Goal: Use online tool/utility: Utilize a website feature to perform a specific function

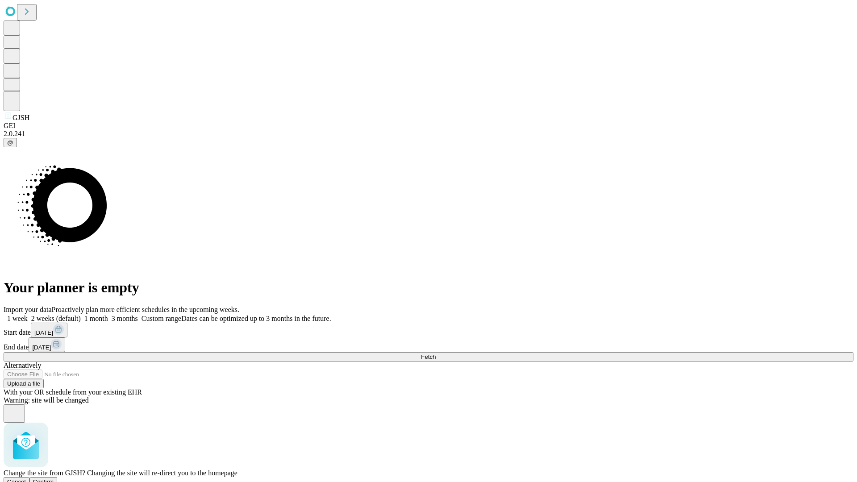
click at [54, 478] on span "Confirm" at bounding box center [43, 481] width 21 height 7
click at [28, 315] on label "1 week" at bounding box center [16, 319] width 24 height 8
click at [435, 353] on span "Fetch" at bounding box center [428, 356] width 15 height 7
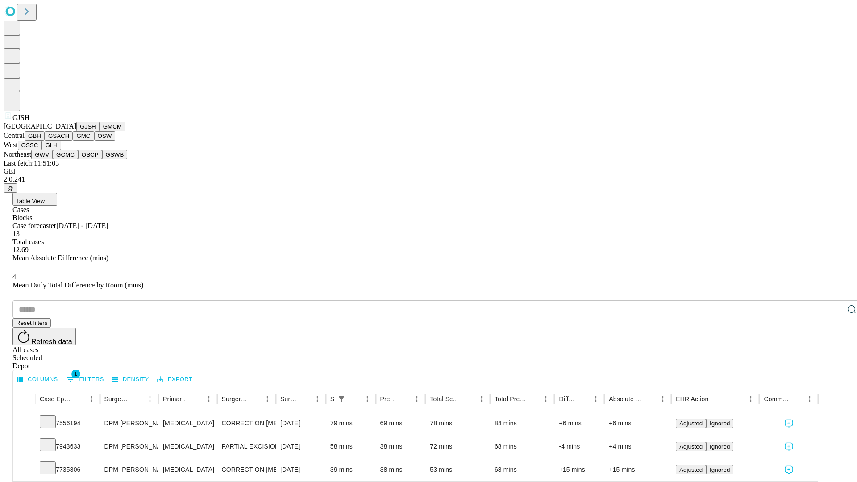
click at [99, 131] on button "GMCM" at bounding box center [112, 126] width 26 height 9
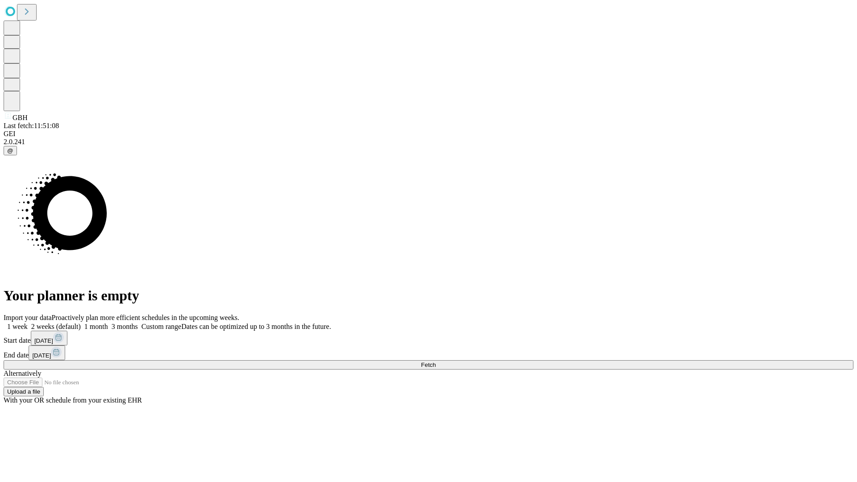
click at [435, 361] on span "Fetch" at bounding box center [428, 364] width 15 height 7
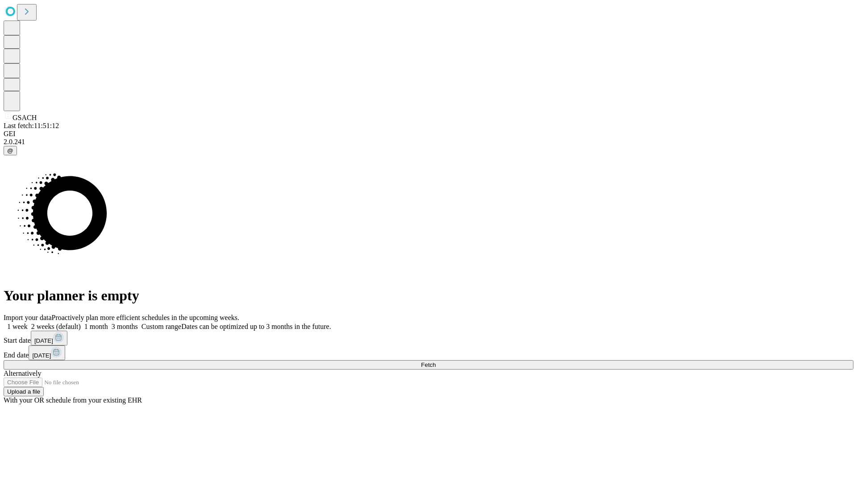
click at [28, 323] on label "1 week" at bounding box center [16, 327] width 24 height 8
click at [435, 361] on span "Fetch" at bounding box center [428, 364] width 15 height 7
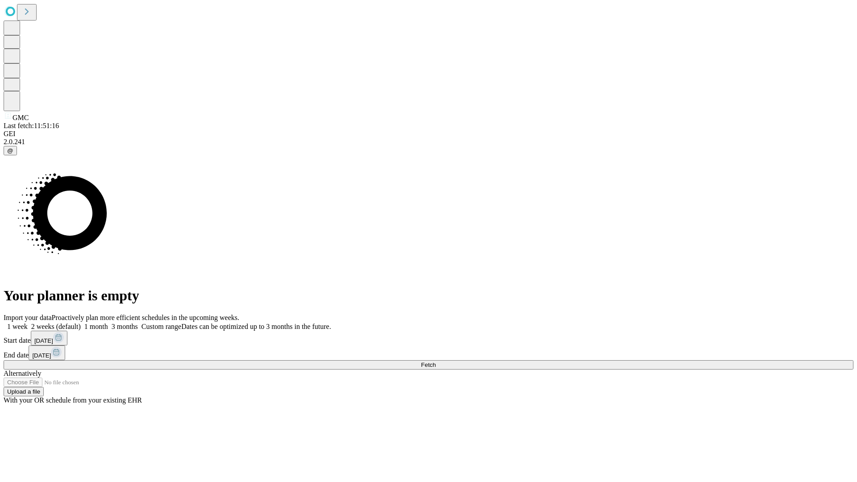
click at [28, 323] on label "1 week" at bounding box center [16, 327] width 24 height 8
click at [435, 361] on span "Fetch" at bounding box center [428, 364] width 15 height 7
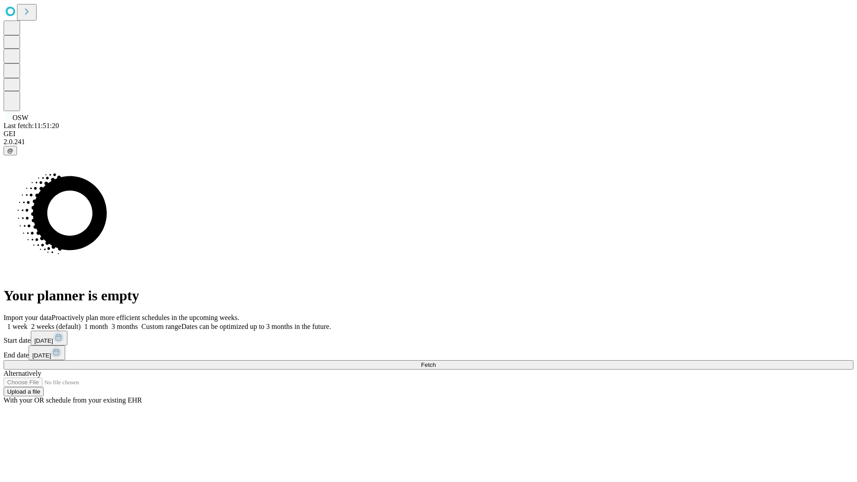
click at [28, 323] on label "1 week" at bounding box center [16, 327] width 24 height 8
click at [435, 361] on span "Fetch" at bounding box center [428, 364] width 15 height 7
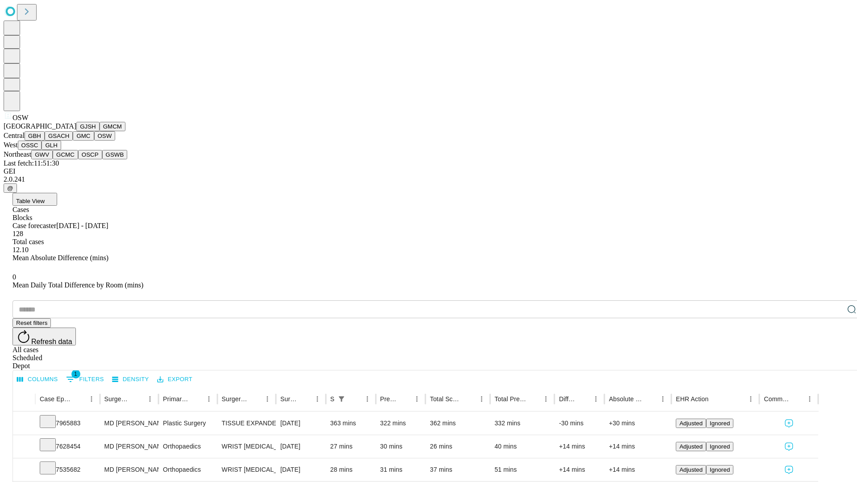
click at [42, 150] on button "OSSC" at bounding box center [30, 145] width 24 height 9
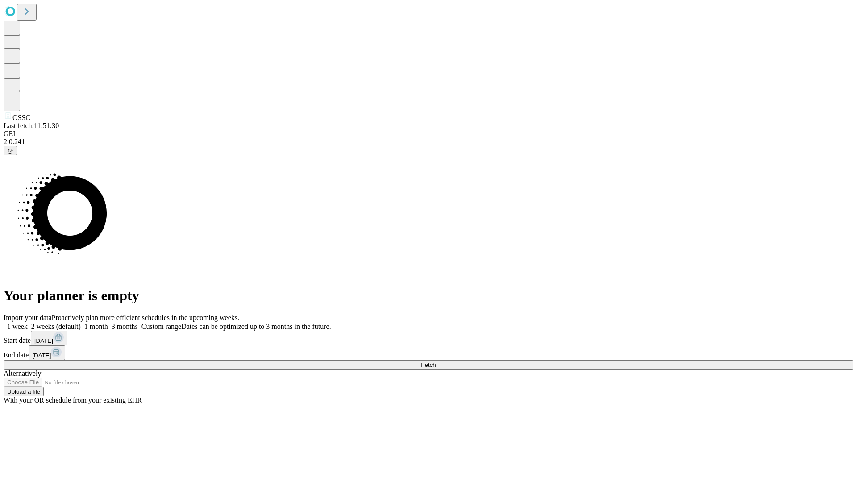
click at [28, 323] on label "1 week" at bounding box center [16, 327] width 24 height 8
click at [435, 361] on span "Fetch" at bounding box center [428, 364] width 15 height 7
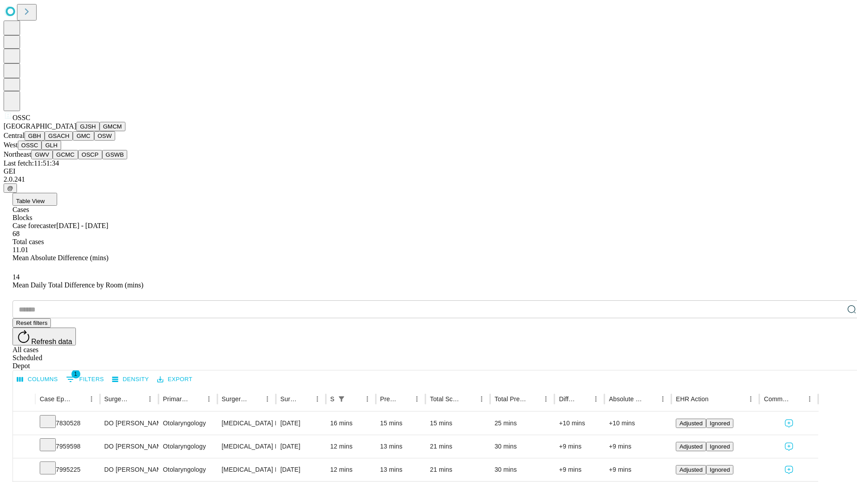
click at [61, 150] on button "GLH" at bounding box center [50, 145] width 19 height 9
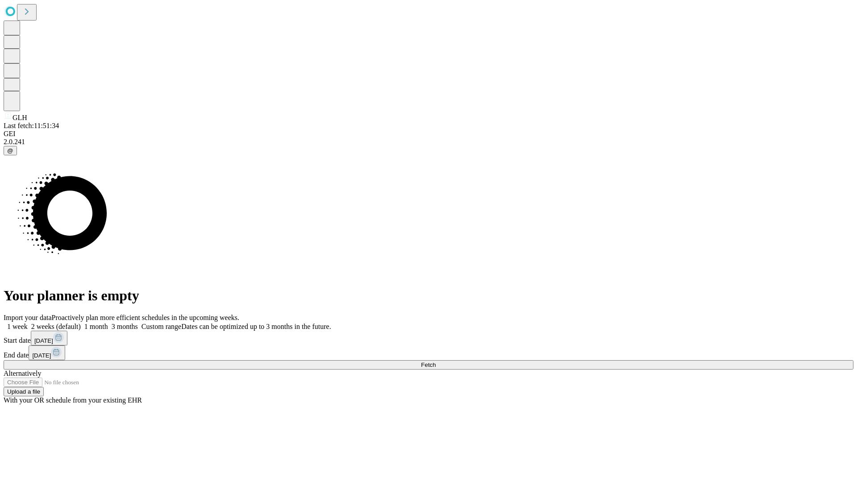
click at [28, 323] on label "1 week" at bounding box center [16, 327] width 24 height 8
click at [435, 361] on span "Fetch" at bounding box center [428, 364] width 15 height 7
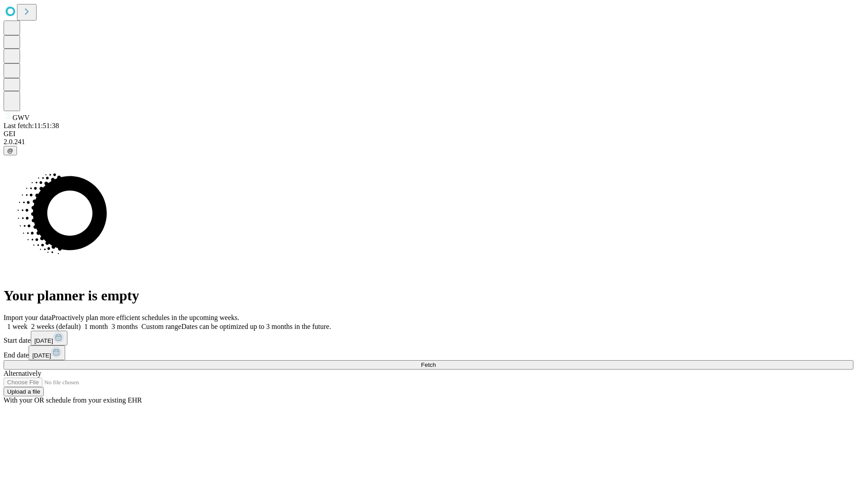
click at [28, 323] on label "1 week" at bounding box center [16, 327] width 24 height 8
click at [435, 361] on span "Fetch" at bounding box center [428, 364] width 15 height 7
